Goal: Information Seeking & Learning: Check status

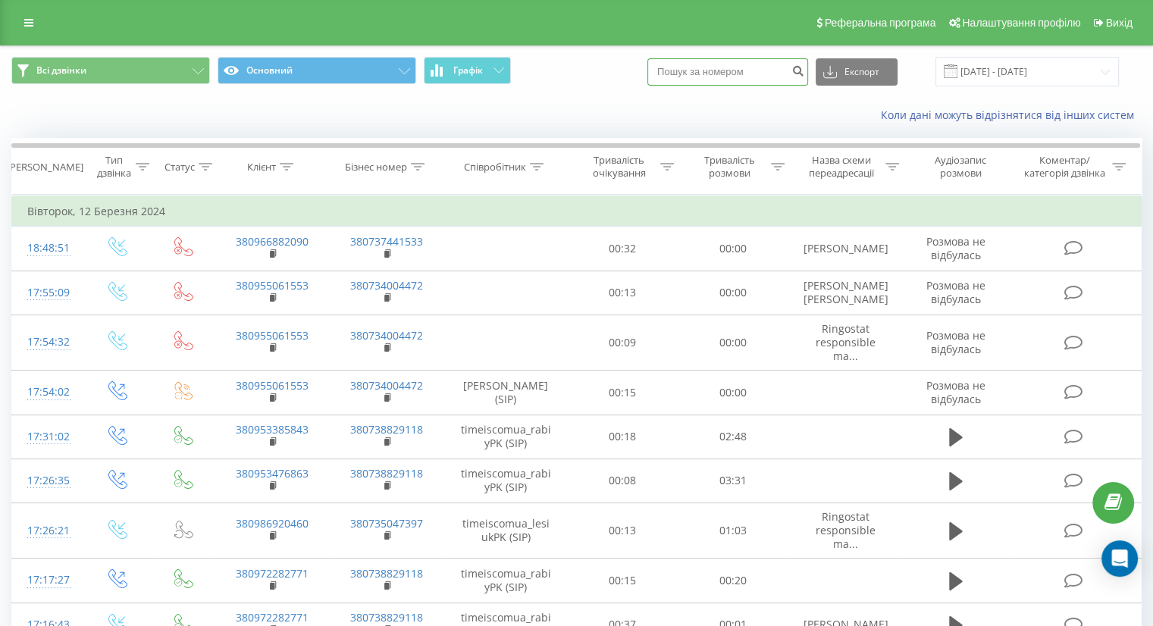
click at [742, 70] on input at bounding box center [727, 71] width 161 height 27
paste input "0675246844"
type input "0675246844"
click at [804, 70] on icon "submit" at bounding box center [797, 68] width 13 height 9
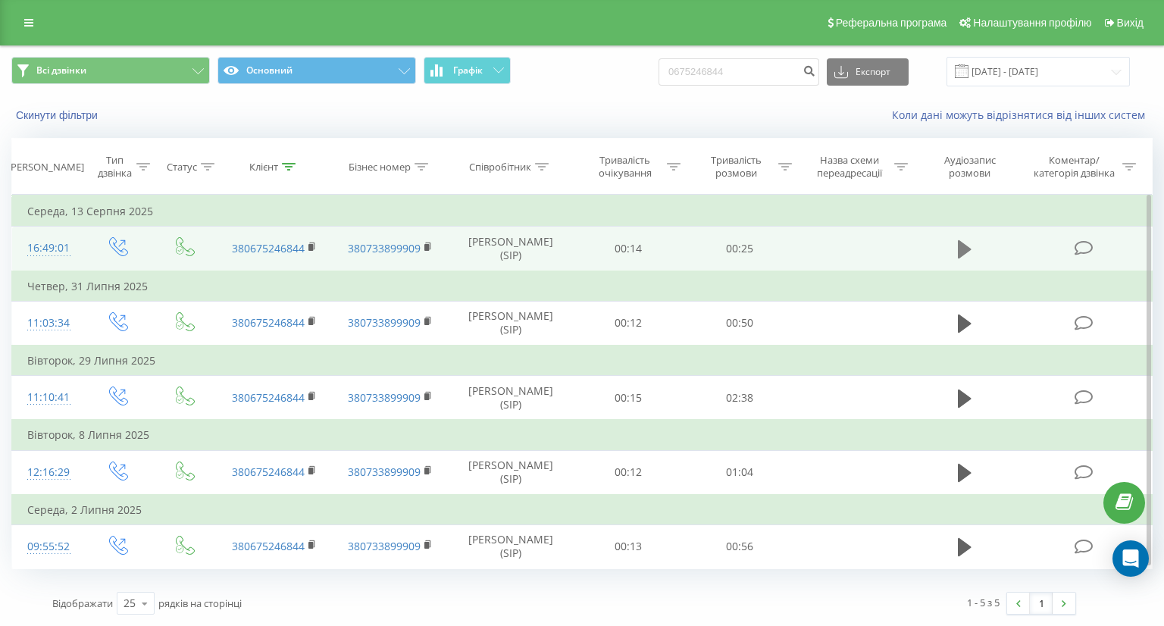
click at [955, 254] on button at bounding box center [964, 249] width 23 height 23
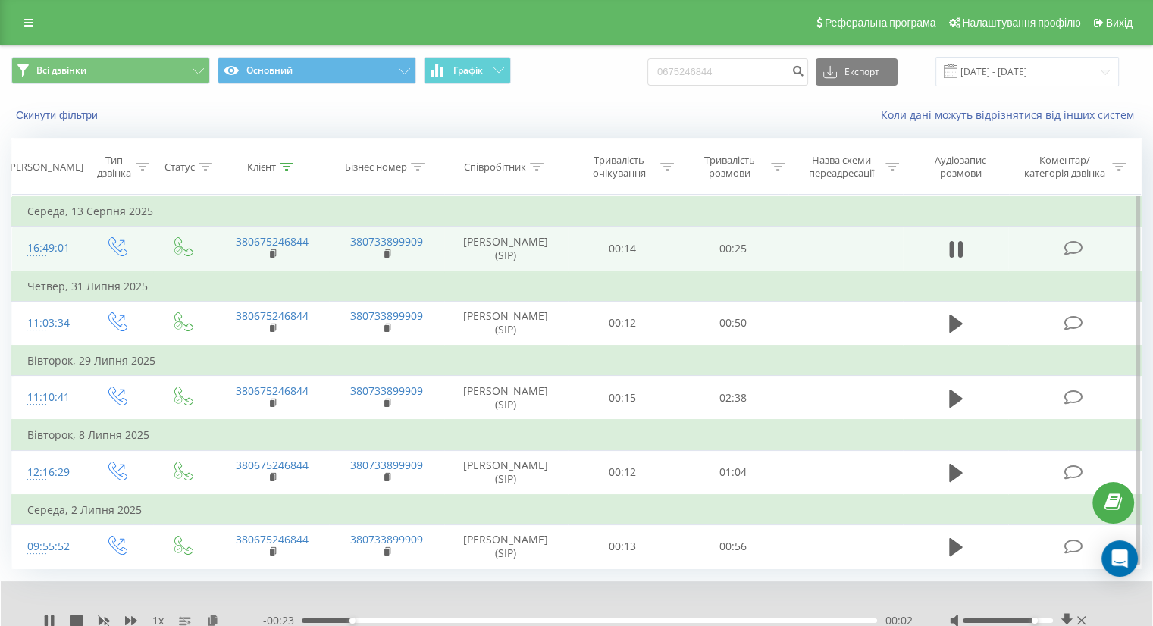
drag, startPoint x: 991, startPoint y: 617, endPoint x: 1033, endPoint y: 610, distance: 43.0
click at [1033, 613] on div at bounding box center [1019, 620] width 139 height 15
drag, startPoint x: 1030, startPoint y: 615, endPoint x: 1075, endPoint y: 613, distance: 45.5
click at [1075, 613] on div at bounding box center [1019, 620] width 139 height 15
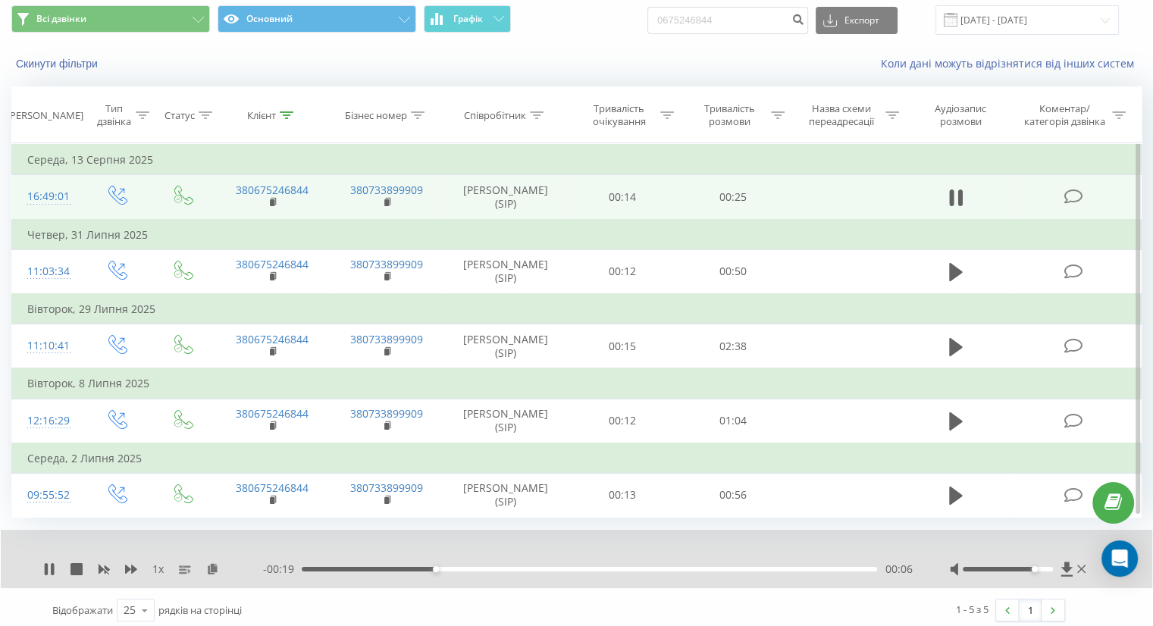
scroll to position [55, 0]
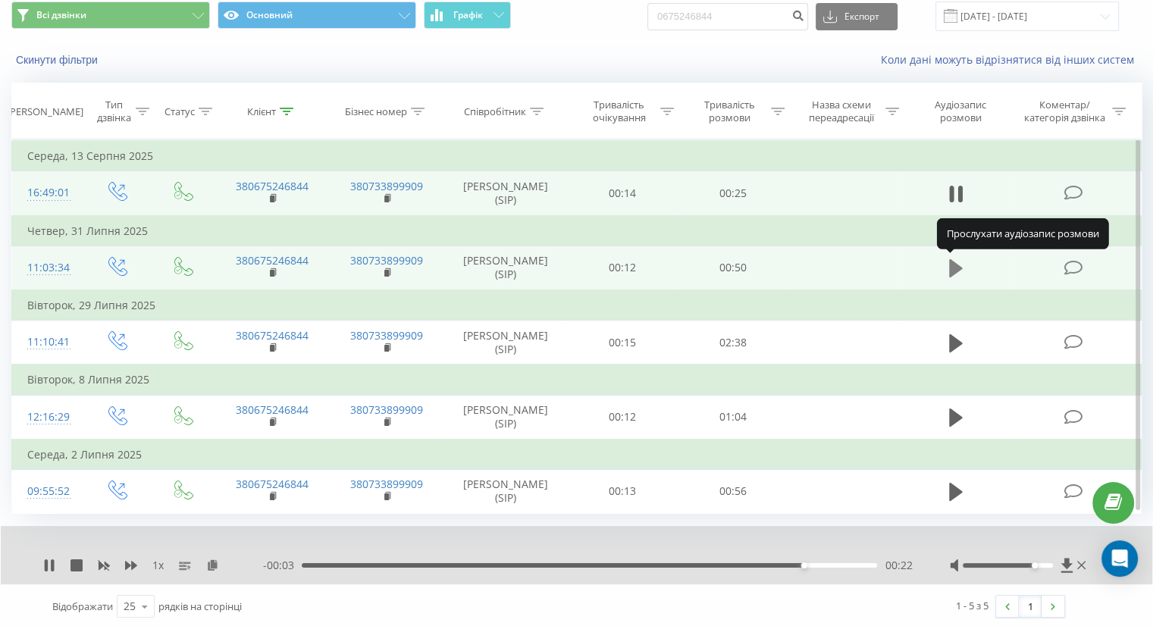
click at [958, 264] on icon at bounding box center [956, 268] width 14 height 18
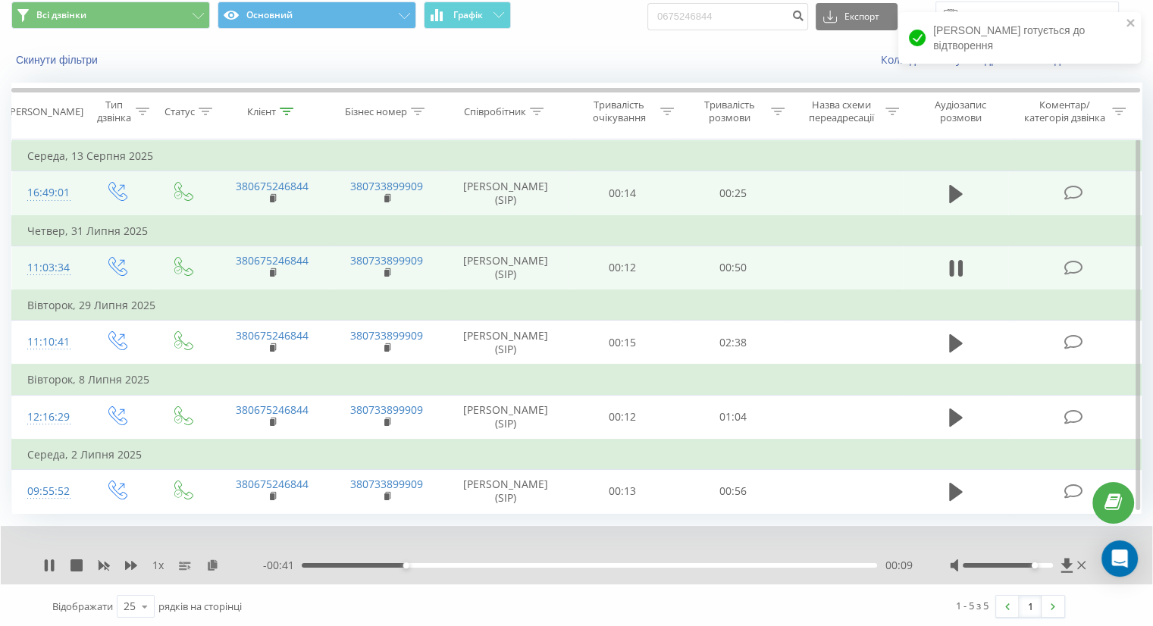
click at [500, 589] on div "Відображати 25 10 25 50 100 рядків на сторінці" at bounding box center [300, 606] width 517 height 44
click at [598, 599] on div "1 - 5 з 5 1" at bounding box center [817, 606] width 517 height 44
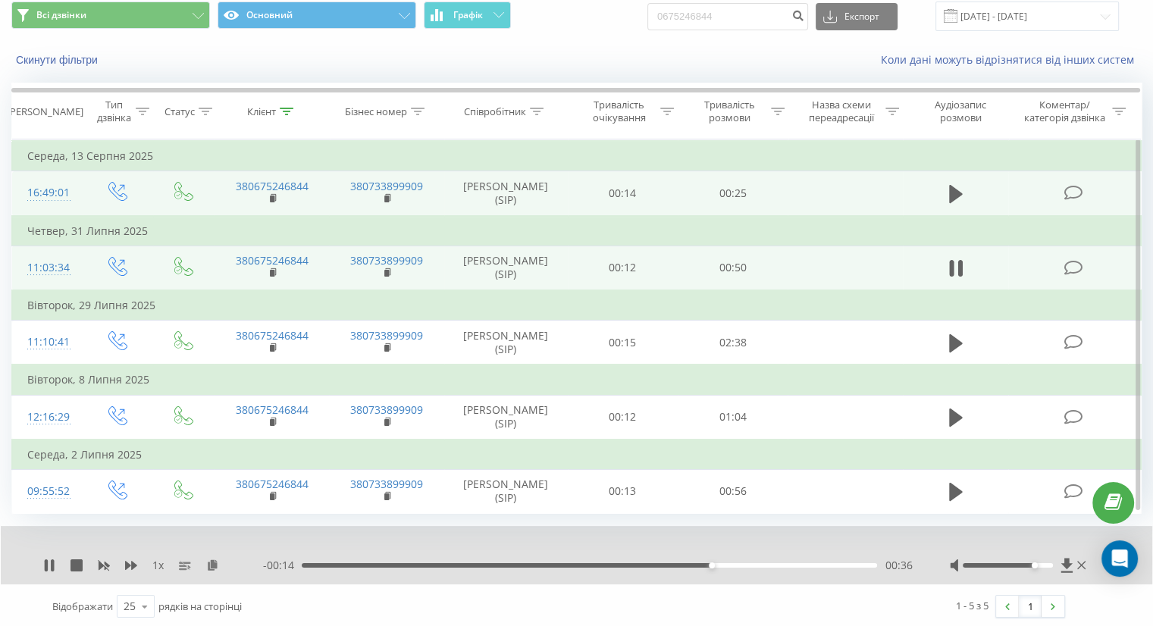
click at [1037, 565] on div at bounding box center [1019, 565] width 139 height 15
drag, startPoint x: 1037, startPoint y: 562, endPoint x: 1055, endPoint y: 562, distance: 17.4
click at [1055, 562] on div at bounding box center [1019, 565] width 139 height 15
click at [49, 562] on icon at bounding box center [49, 565] width 12 height 12
click at [998, 568] on div at bounding box center [1019, 565] width 139 height 15
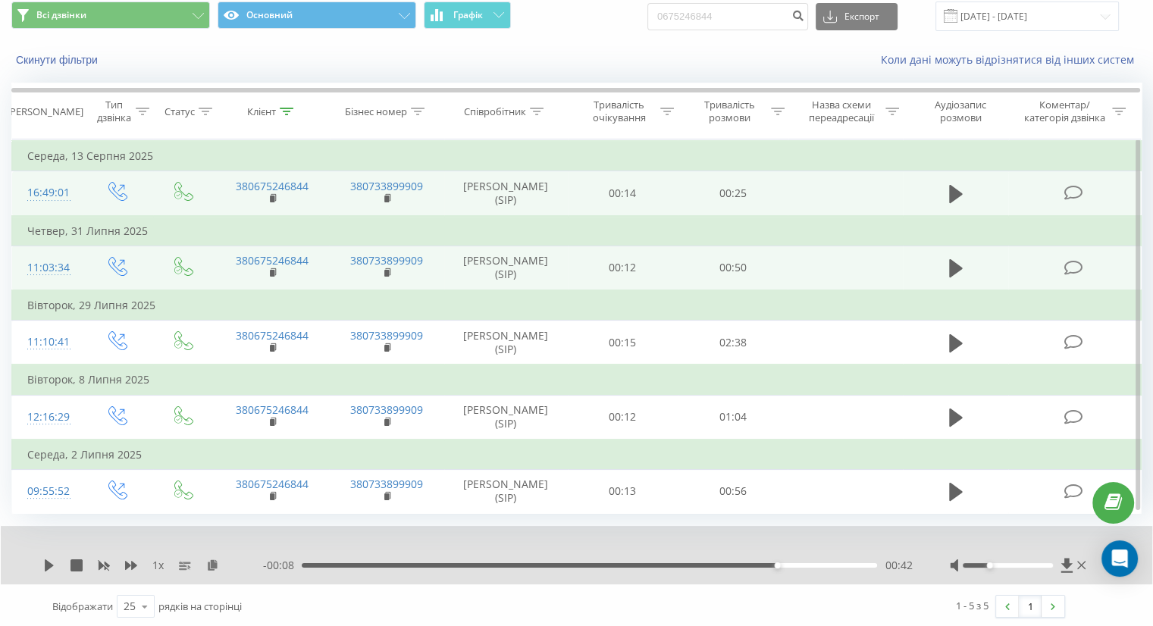
click at [993, 563] on div at bounding box center [1007, 565] width 90 height 5
